Goal: Book appointment/travel/reservation

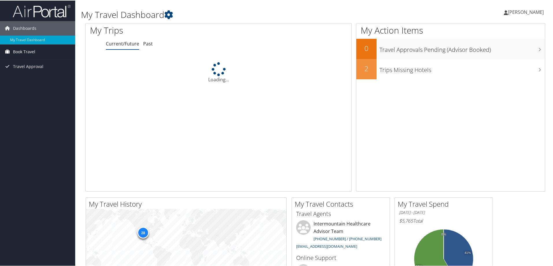
click at [24, 53] on span "Book Travel" at bounding box center [24, 51] width 22 height 14
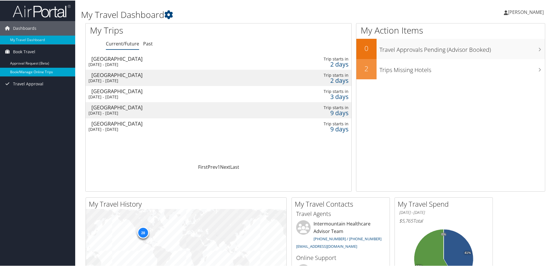
click at [27, 71] on link "Book/Manage Online Trips" at bounding box center [37, 71] width 75 height 9
